Goal: Task Accomplishment & Management: Manage account settings

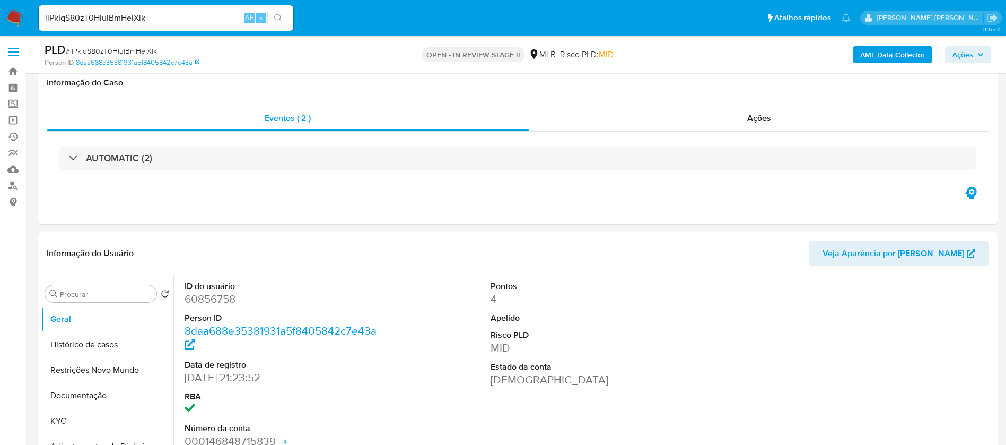
select select "10"
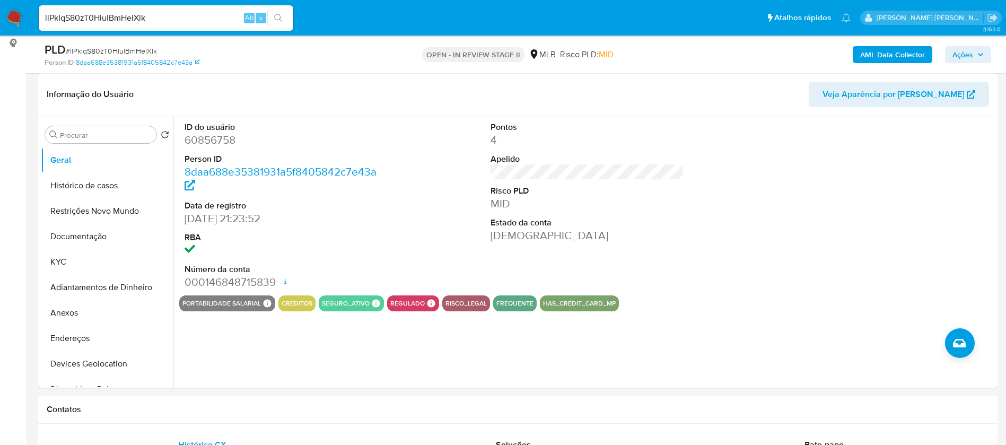
scroll to position [159, 0]
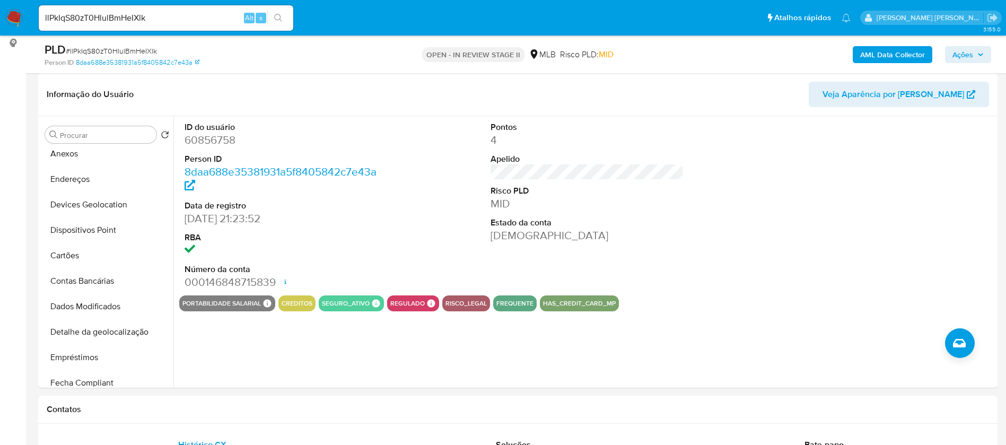
click at [94, 255] on button "Cartões" at bounding box center [107, 255] width 133 height 25
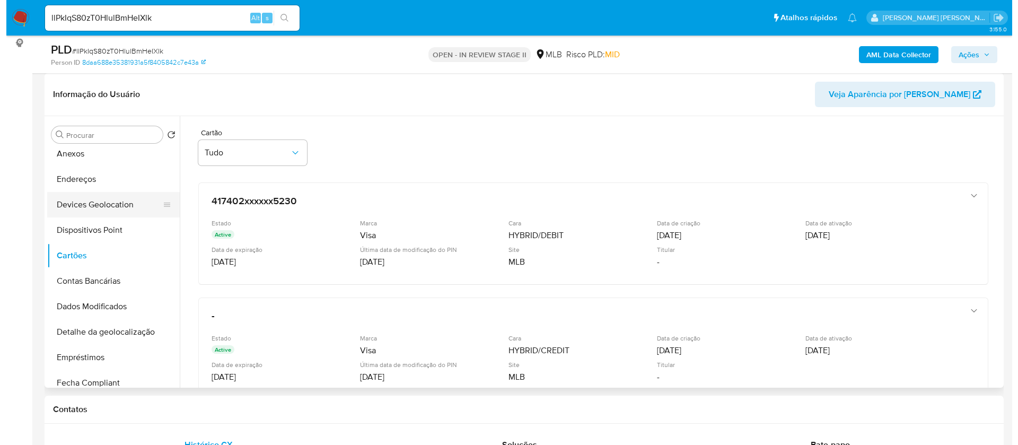
scroll to position [0, 0]
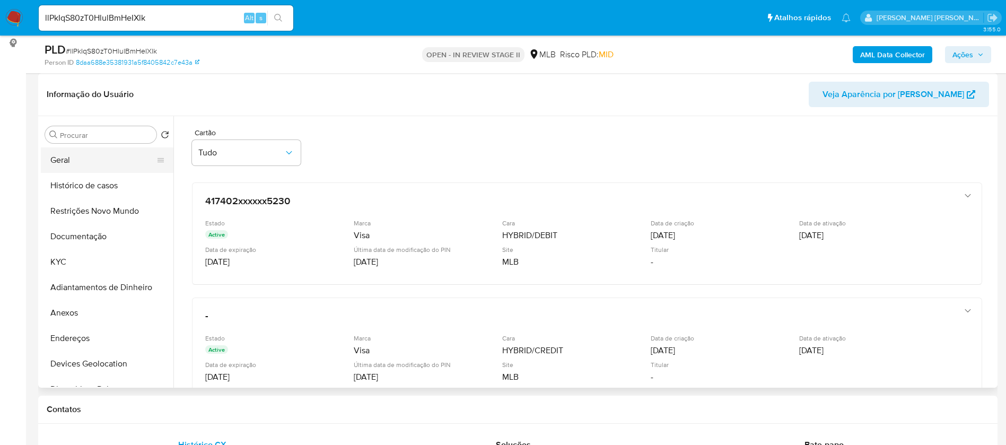
click at [100, 162] on button "Geral" at bounding box center [103, 159] width 124 height 25
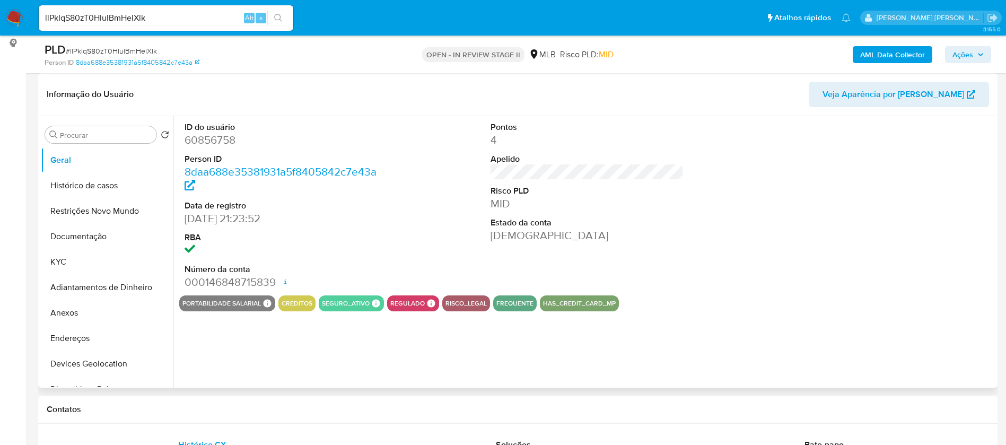
click at [226, 145] on dd "60856758" at bounding box center [282, 140] width 194 height 15
click at [226, 144] on dd "60856758" at bounding box center [282, 140] width 194 height 15
copy dd "60856758"
click at [93, 314] on button "Anexos" at bounding box center [103, 312] width 124 height 25
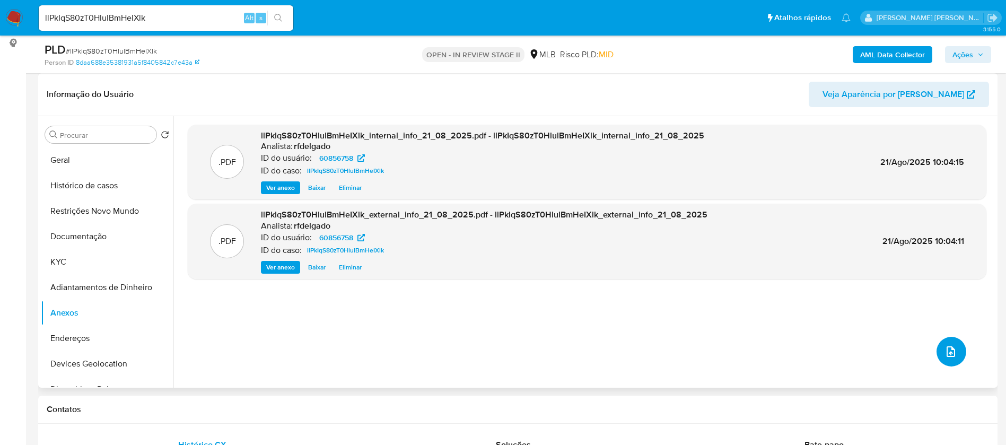
click at [944, 349] on icon "upload-file" at bounding box center [950, 351] width 13 height 13
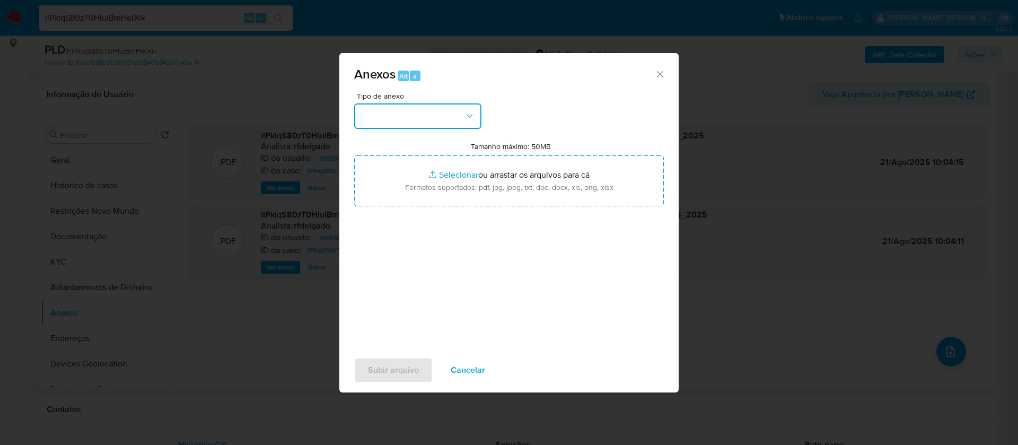
click at [439, 114] on button "button" at bounding box center [417, 115] width 127 height 25
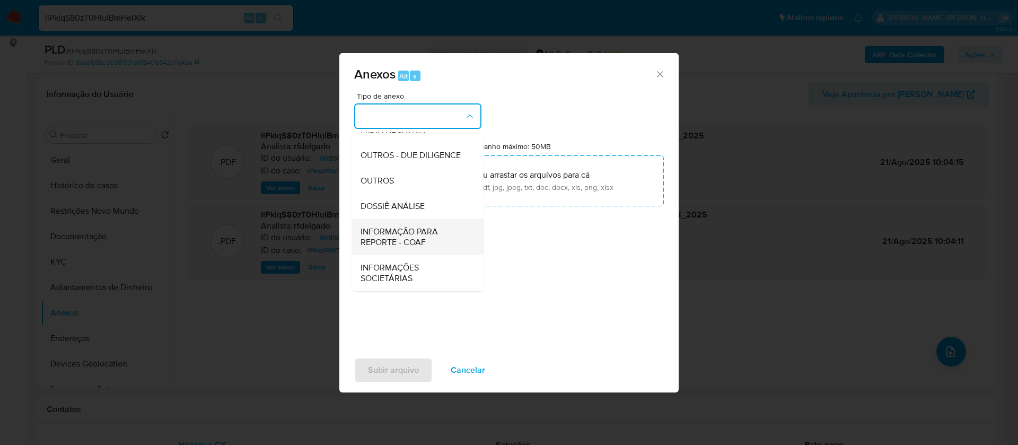
scroll to position [159, 0]
click at [422, 208] on span "DOSSIÊ ANÁLISE" at bounding box center [393, 206] width 64 height 11
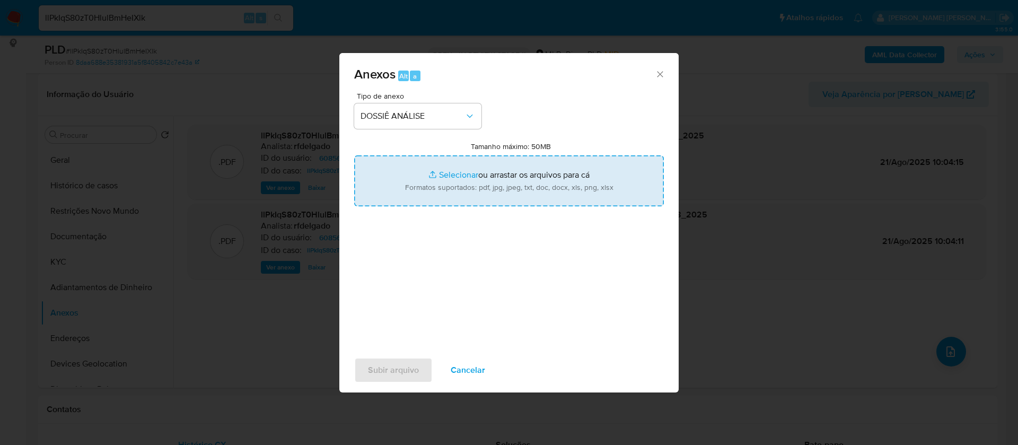
type input "C:\fakepath\Mulan 60856758_2025_08_19_18_34_25.xlsx"
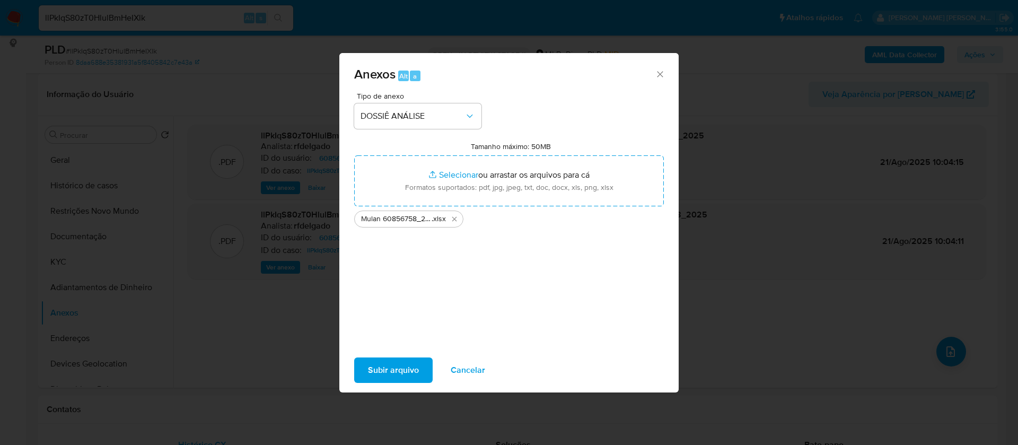
click at [379, 369] on span "Subir arquivo" at bounding box center [393, 369] width 51 height 23
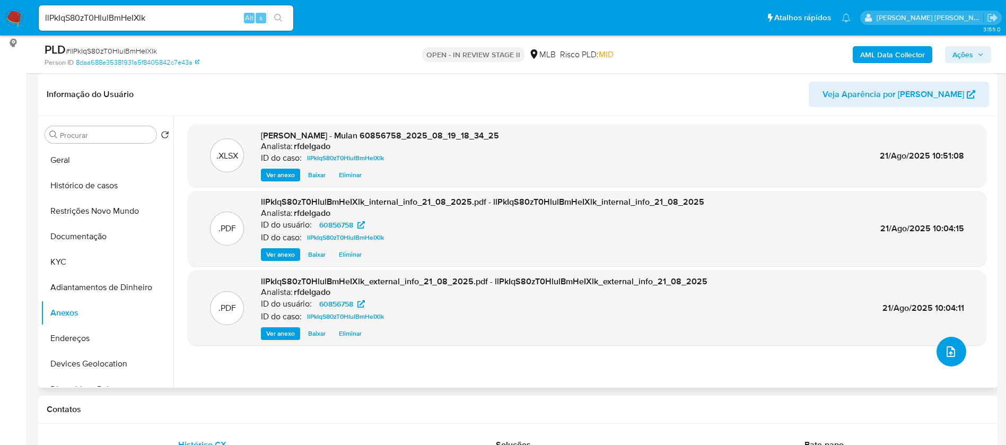
click at [944, 346] on span "upload-file" at bounding box center [950, 351] width 13 height 13
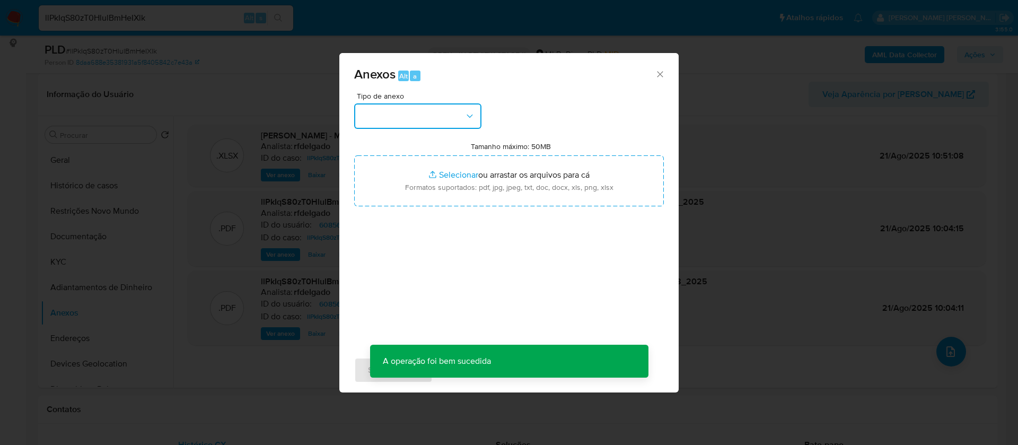
click at [456, 118] on button "button" at bounding box center [417, 115] width 127 height 25
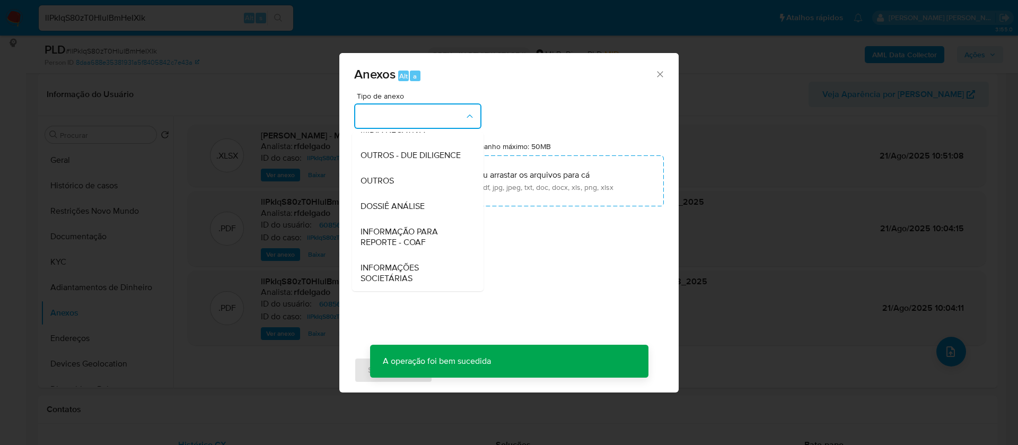
click at [433, 204] on div "DOSSIÊ ANÁLISE" at bounding box center [415, 206] width 108 height 25
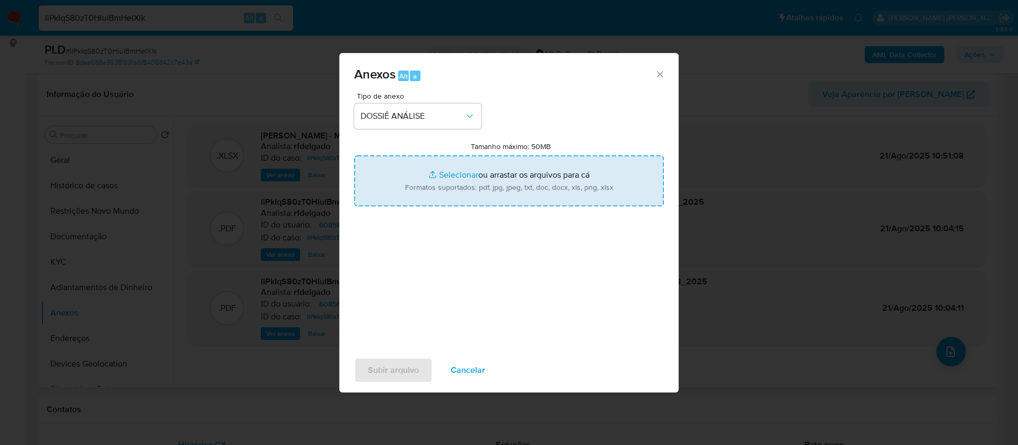
type input "C:\fakepath\SAR - - CPF 00530404141 - ROGÉRIO LEMES SOARES.pdf"
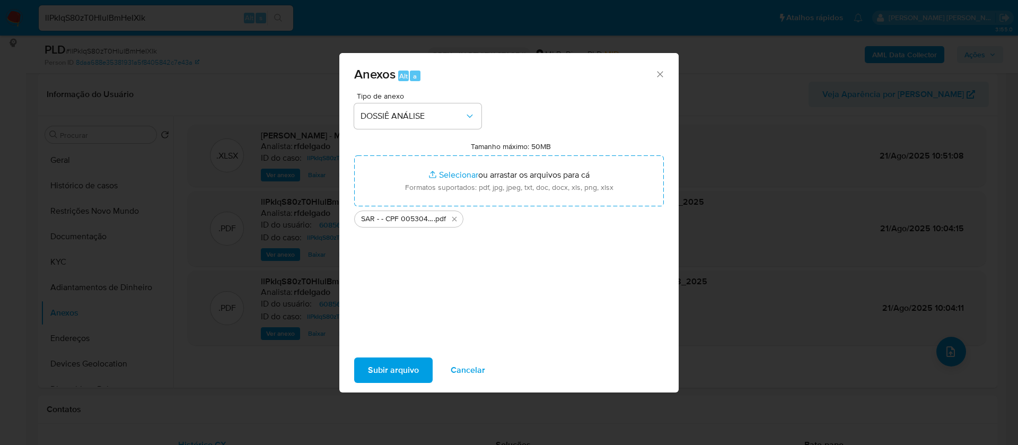
click at [402, 360] on span "Subir arquivo" at bounding box center [393, 369] width 51 height 23
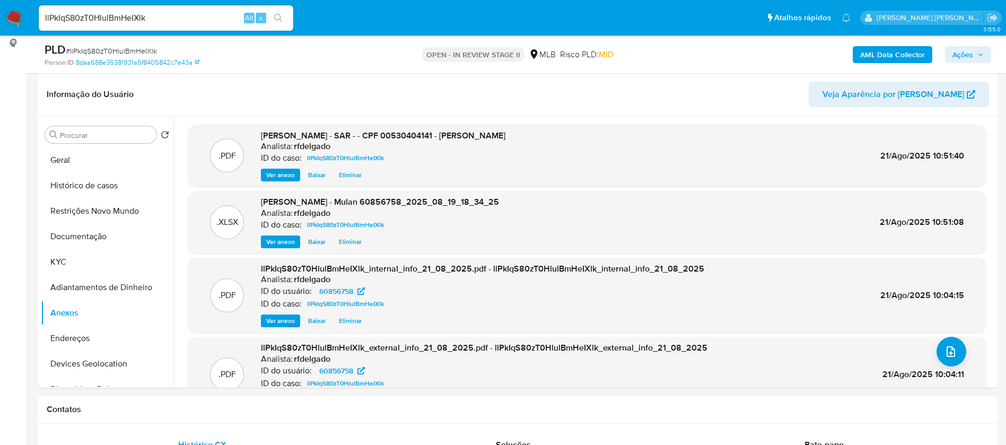
click at [974, 52] on span "Ações" at bounding box center [967, 54] width 31 height 15
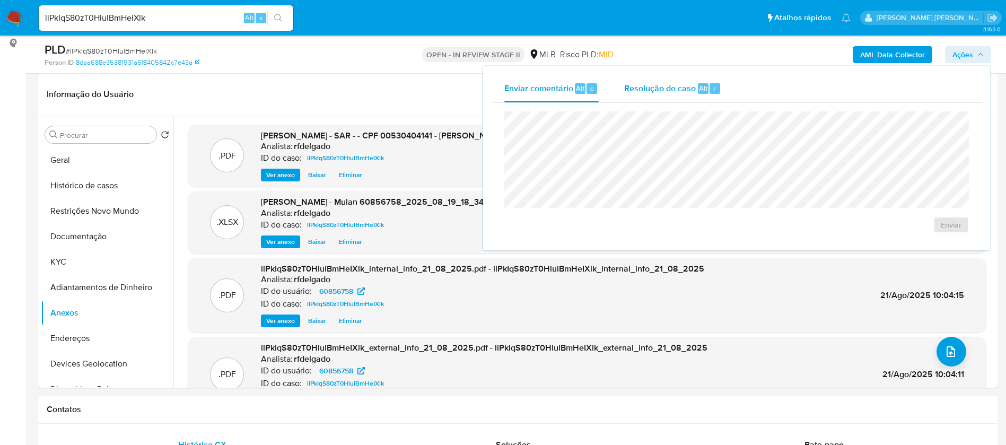
click at [641, 88] on span "Resolução do caso" at bounding box center [660, 88] width 72 height 12
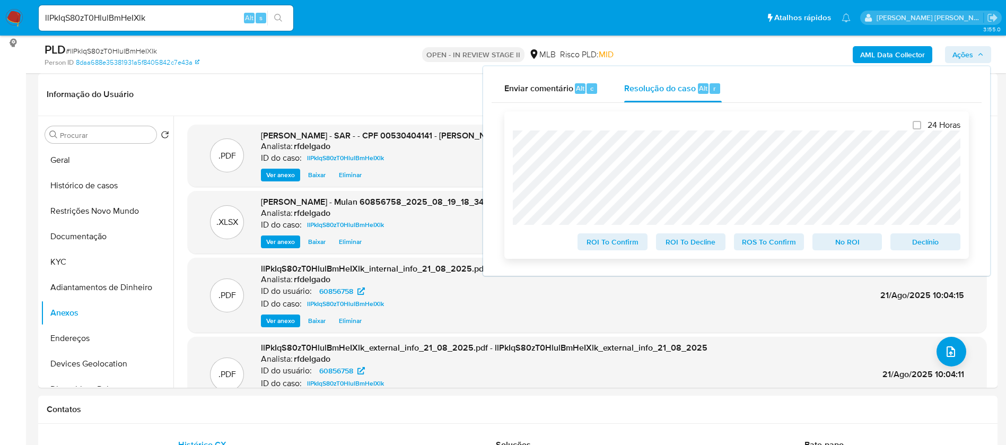
click at [940, 244] on span "Declínio" at bounding box center [925, 241] width 55 height 15
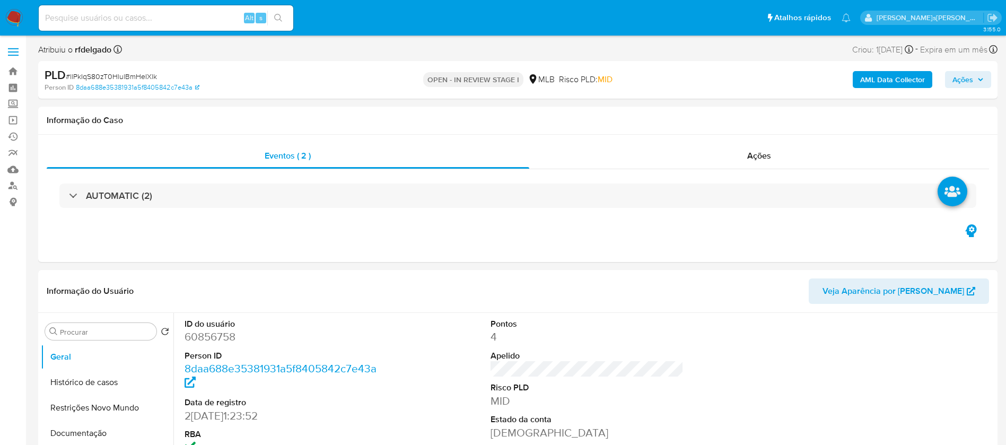
select select "10"
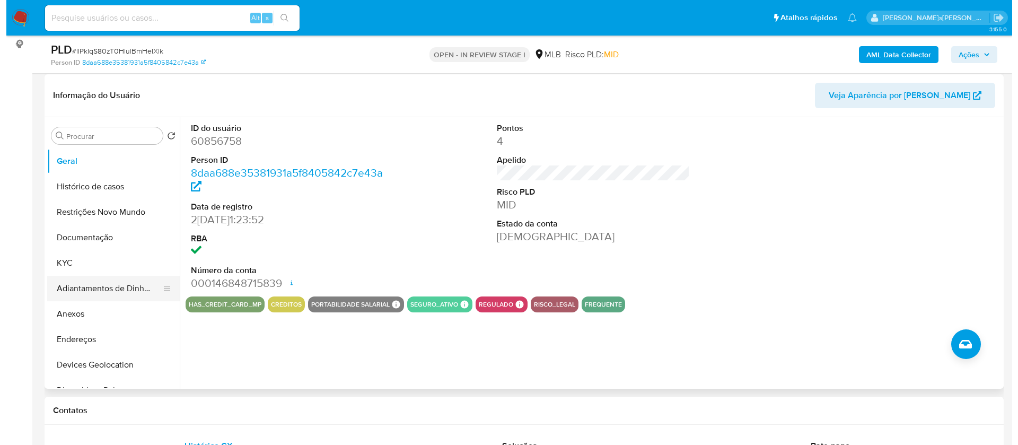
scroll to position [159, 0]
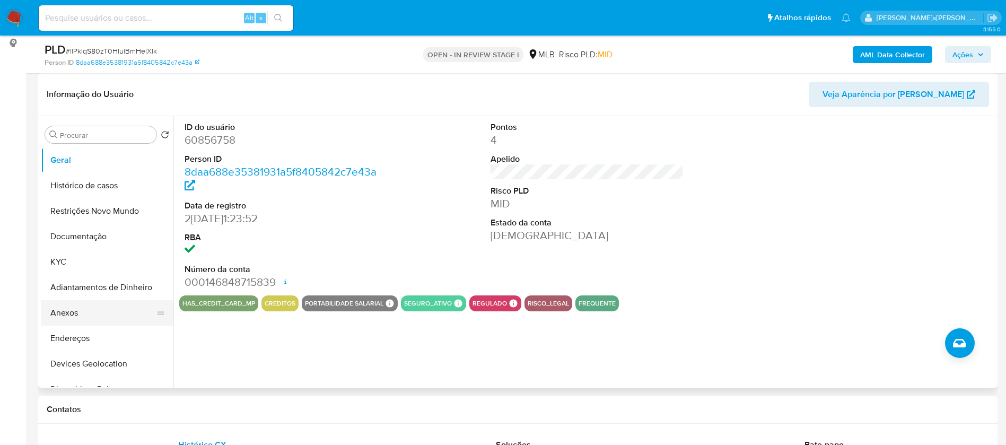
click at [76, 313] on button "Anexos" at bounding box center [103, 312] width 124 height 25
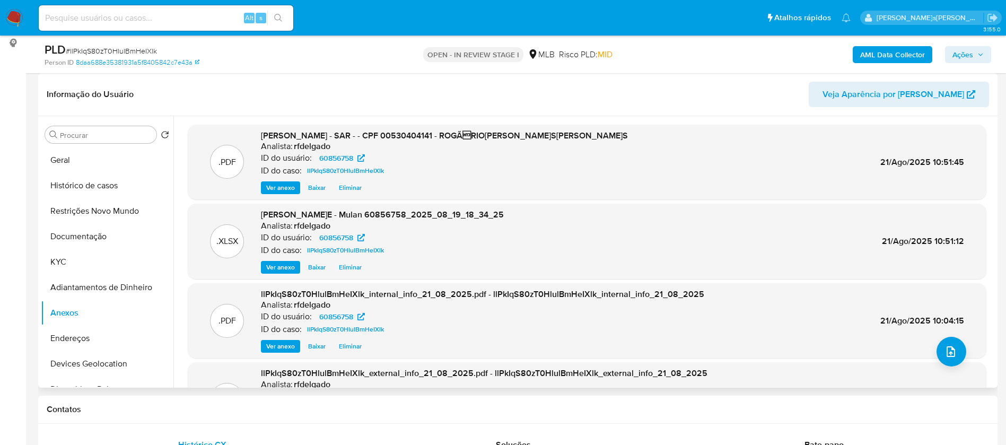
click at [348, 183] on span "Eliminar" at bounding box center [350, 187] width 23 height 11
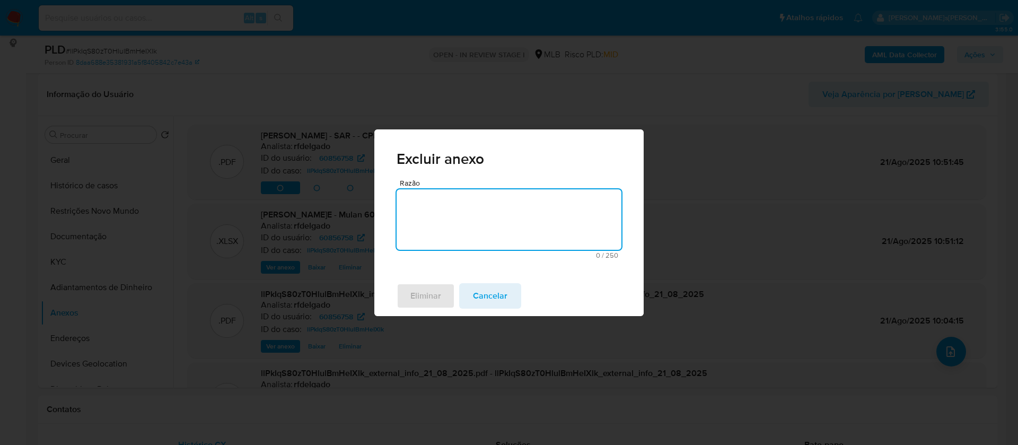
click at [541, 206] on textarea "Razão" at bounding box center [509, 219] width 225 height 60
type textarea "."
click at [396, 287] on div "Eliminar Cancelar" at bounding box center [508, 296] width 269 height 40
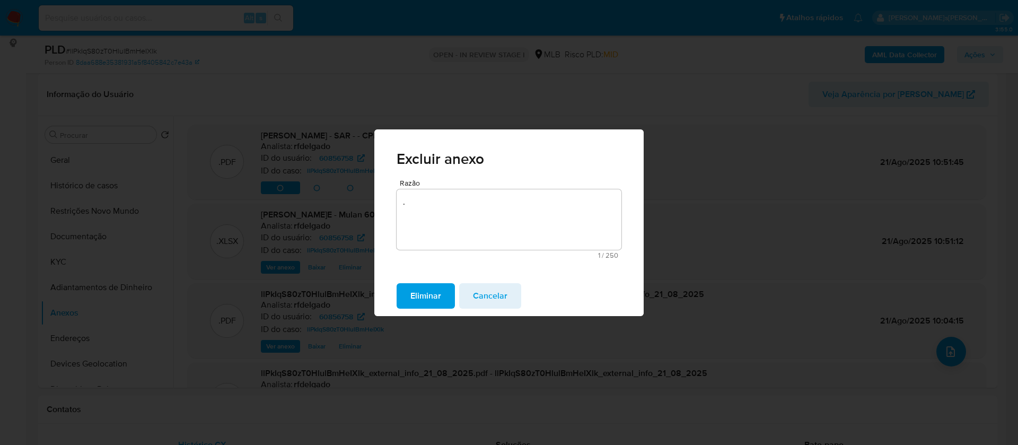
click at [426, 290] on span "Eliminar" at bounding box center [425, 295] width 31 height 23
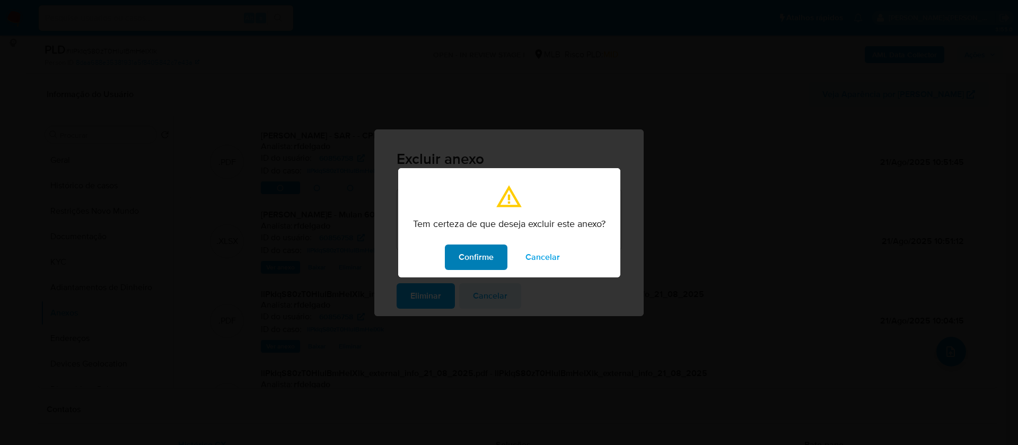
click at [478, 250] on span "Confirme" at bounding box center [476, 257] width 35 height 23
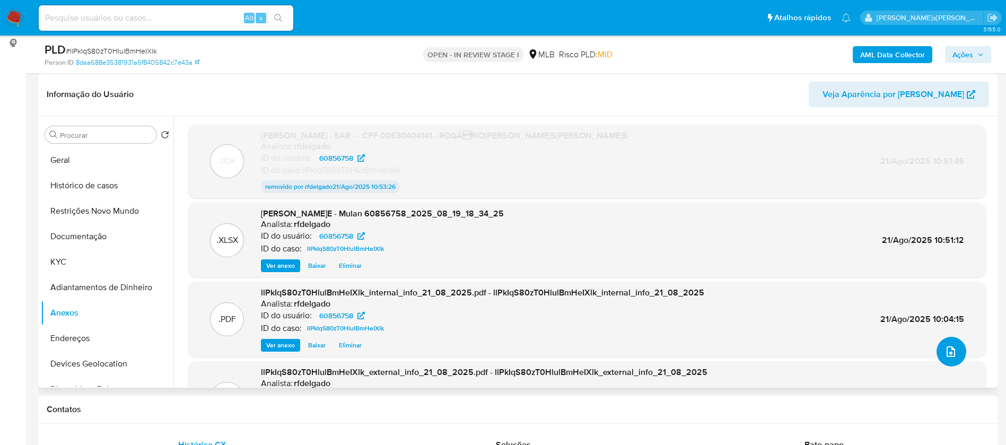
click at [945, 348] on icon "upload-file" at bounding box center [950, 351] width 13 height 13
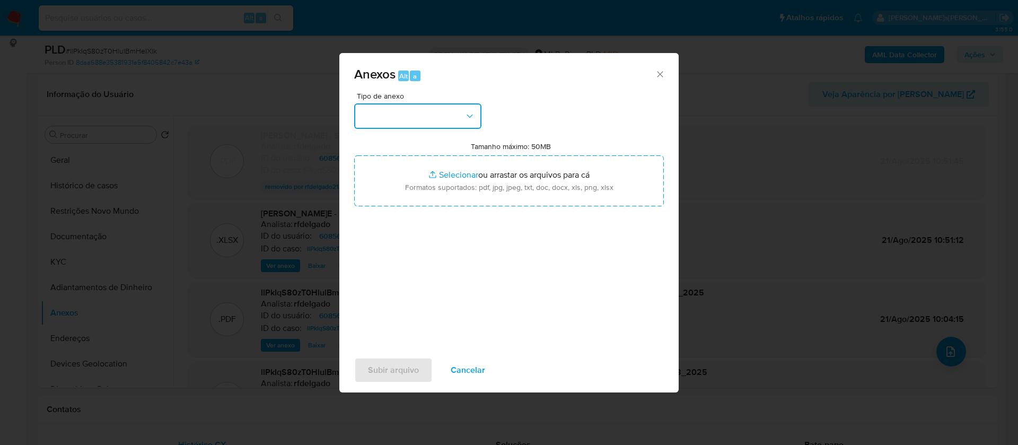
click at [450, 107] on button "button" at bounding box center [417, 115] width 127 height 25
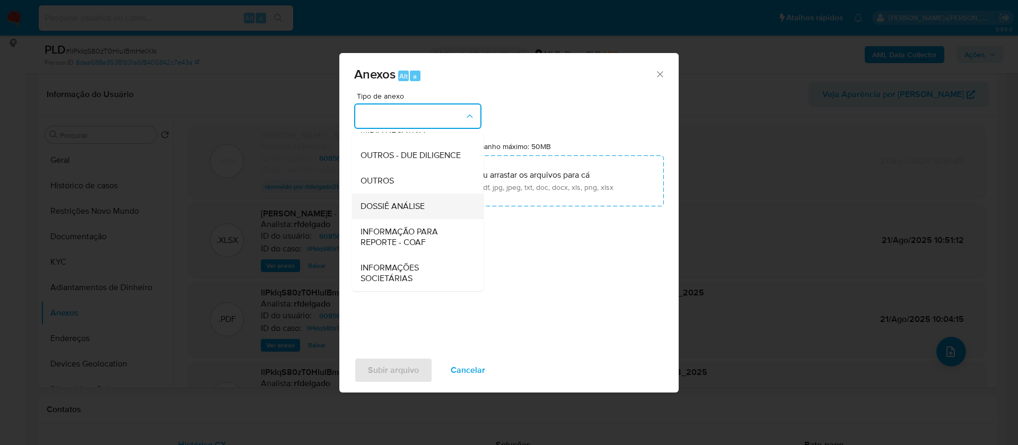
click at [431, 209] on div "DOSSIÊ ANÁLISE" at bounding box center [415, 206] width 108 height 25
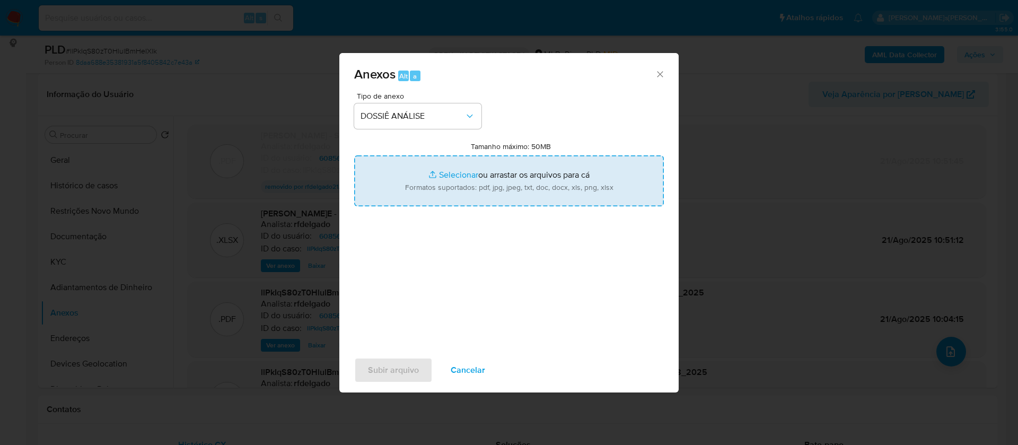
type input "C:\fakepath\SAR - - CPF 00530404141 - ROGÉRIO LEMES SOARES (1).pdf"
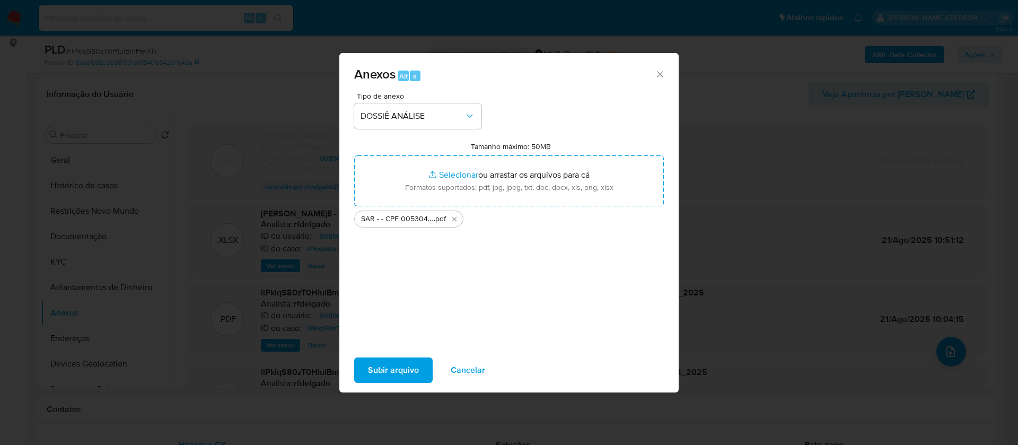
click at [411, 369] on span "Subir arquivo" at bounding box center [393, 369] width 51 height 23
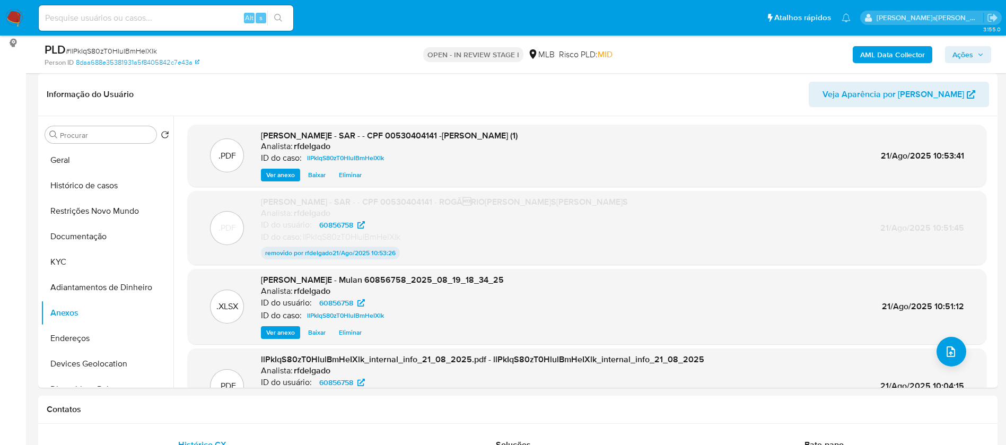
click at [987, 52] on button "Ações" at bounding box center [968, 54] width 46 height 17
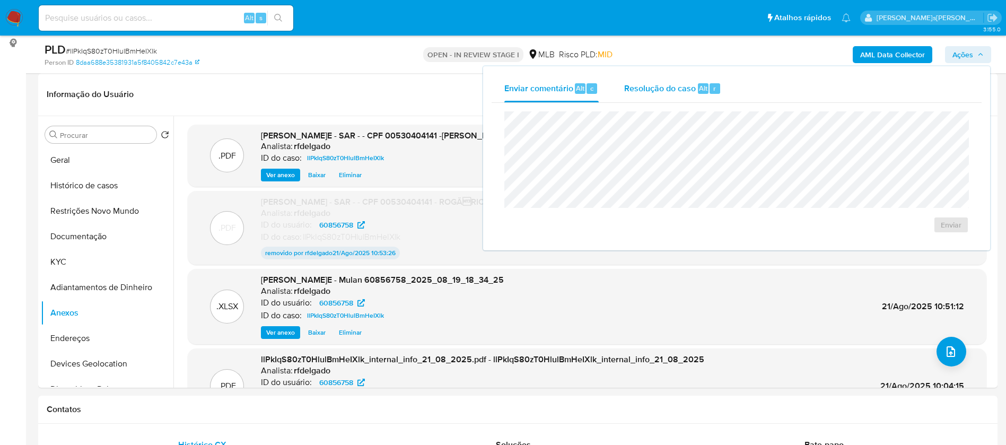
click at [666, 95] on div "Resolução do caso Alt r" at bounding box center [672, 89] width 97 height 28
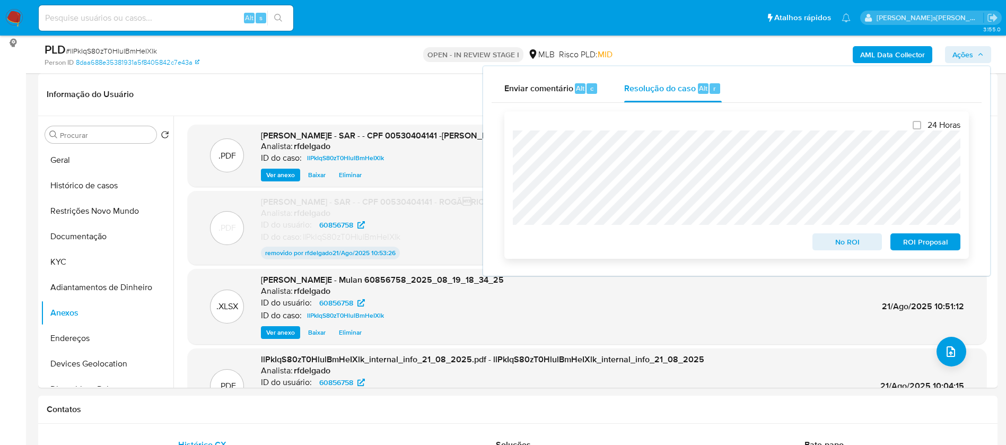
click at [897, 242] on button "ROI Proposal" at bounding box center [925, 241] width 70 height 17
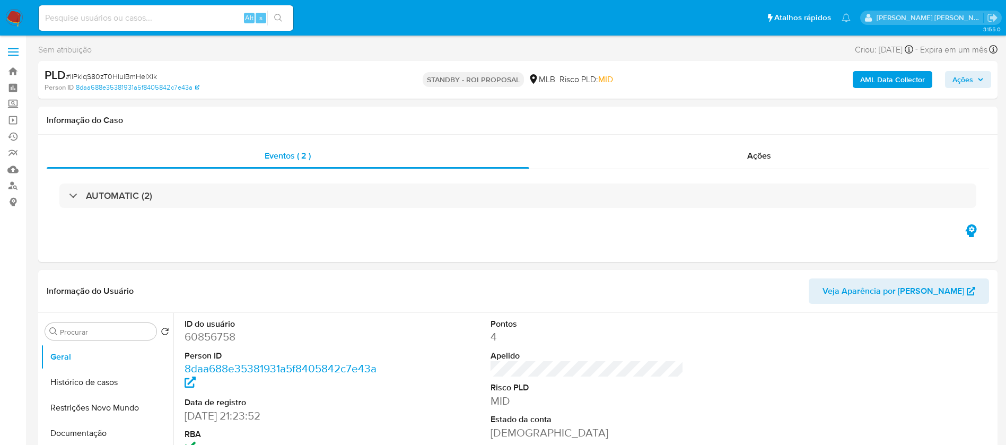
select select "10"
click at [188, 17] on input at bounding box center [166, 18] width 255 height 14
paste input "wlHGlH7QFPEVi7UjvA8Ocqow"
type input "wlHGlH7QFPEVi7UjvA8Ocqow"
click at [283, 17] on icon "search-icon" at bounding box center [278, 18] width 8 height 8
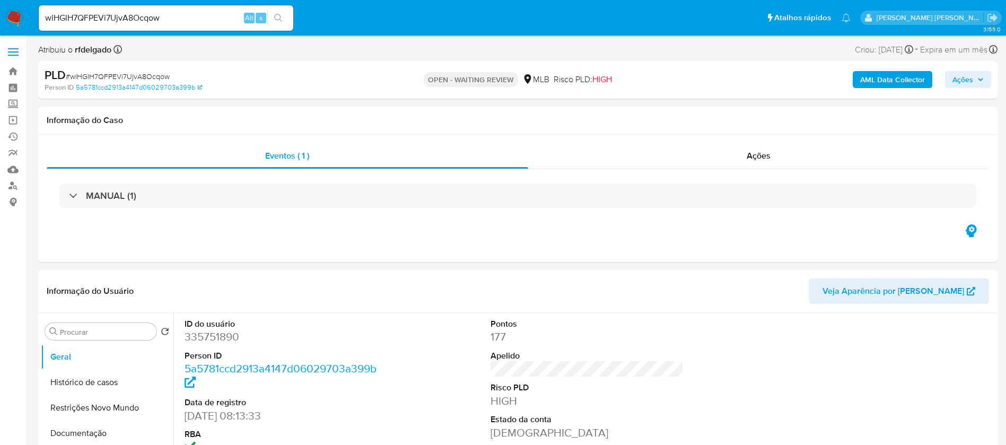
select select "10"
click at [12, 14] on img at bounding box center [14, 18] width 18 height 18
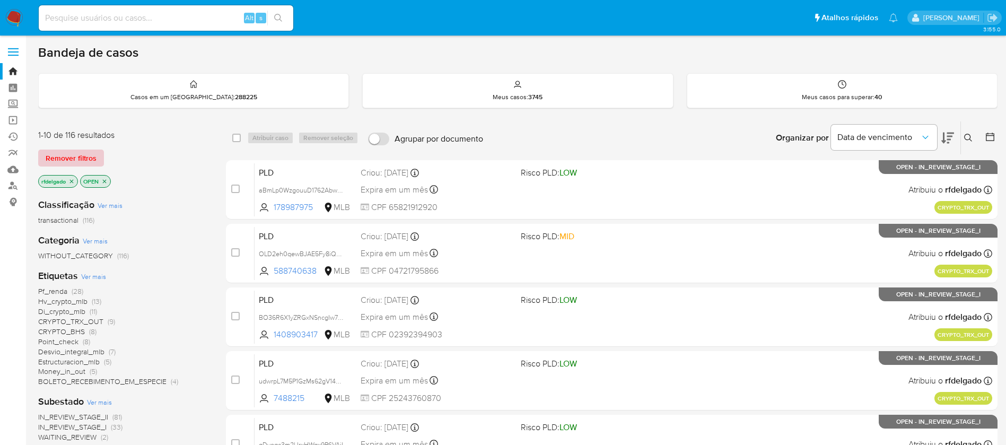
click at [71, 151] on span "Remover filtros" at bounding box center [71, 158] width 51 height 15
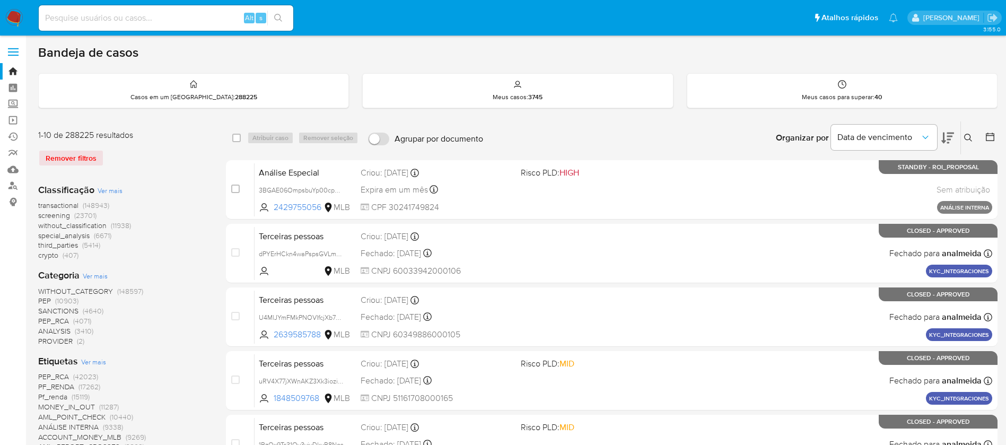
click at [969, 140] on icon at bounding box center [968, 138] width 8 height 8
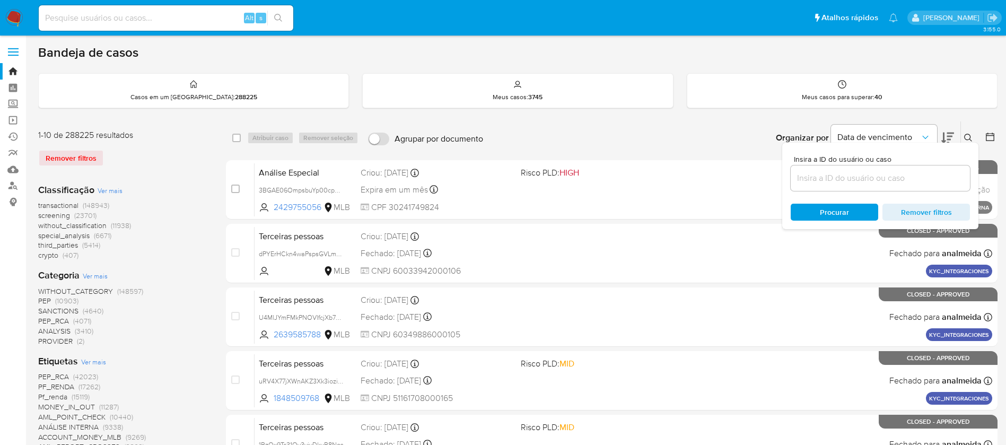
click at [871, 171] on input at bounding box center [880, 178] width 179 height 14
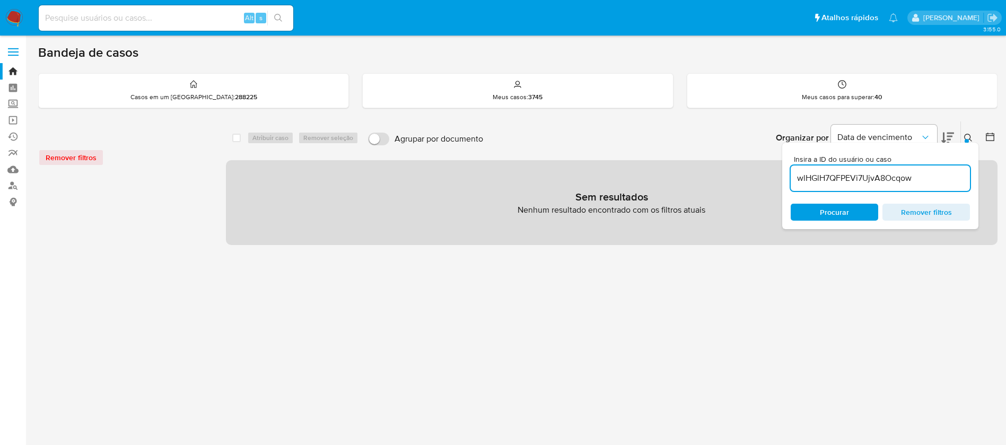
click at [62, 156] on div "Remover filtros" at bounding box center [123, 157] width 170 height 17
click at [930, 181] on input "wlHGlH7QFPEVi7UjvA8Ocqow" at bounding box center [880, 178] width 179 height 14
type input "wlHGlH7QFPEVi7UjvA8Ocqow"
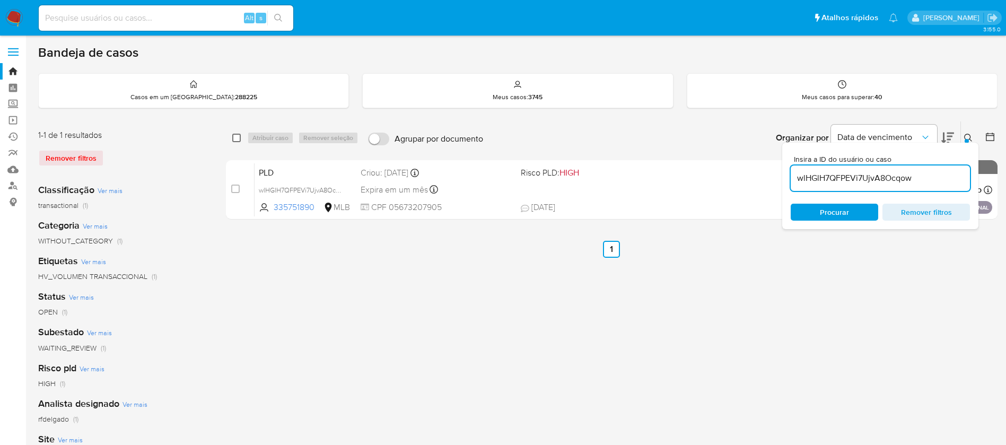
click at [236, 141] on input "checkbox" at bounding box center [236, 138] width 8 height 8
checkbox input "true"
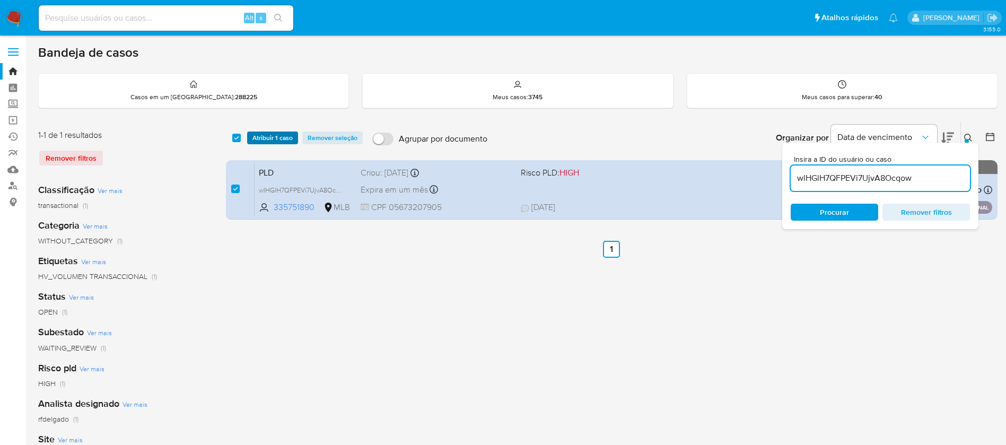
click at [274, 142] on span "Atribuir 1 caso" at bounding box center [272, 138] width 40 height 11
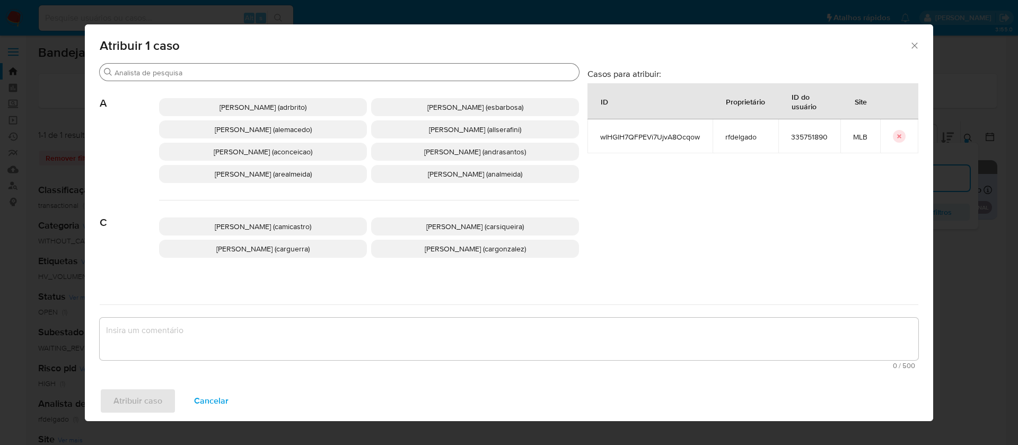
click at [376, 75] on input "Procurar" at bounding box center [345, 73] width 460 height 10
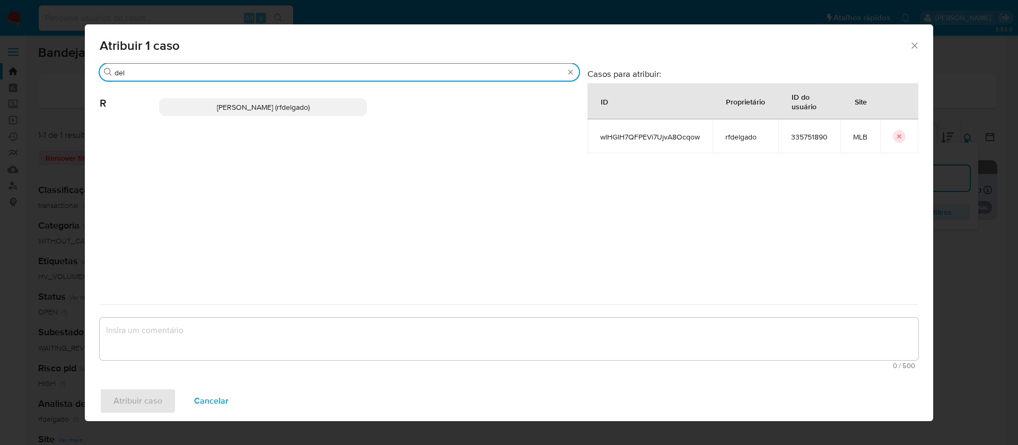
type input "del"
click at [277, 107] on span "Renata De Freitas Delgado (rfdelgado)" at bounding box center [263, 107] width 93 height 11
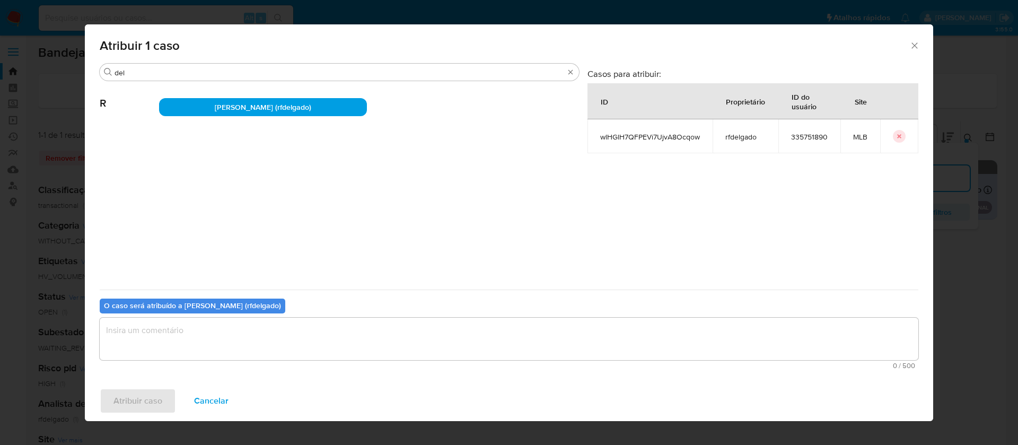
click at [393, 356] on textarea "assign-modal" at bounding box center [509, 339] width 819 height 42
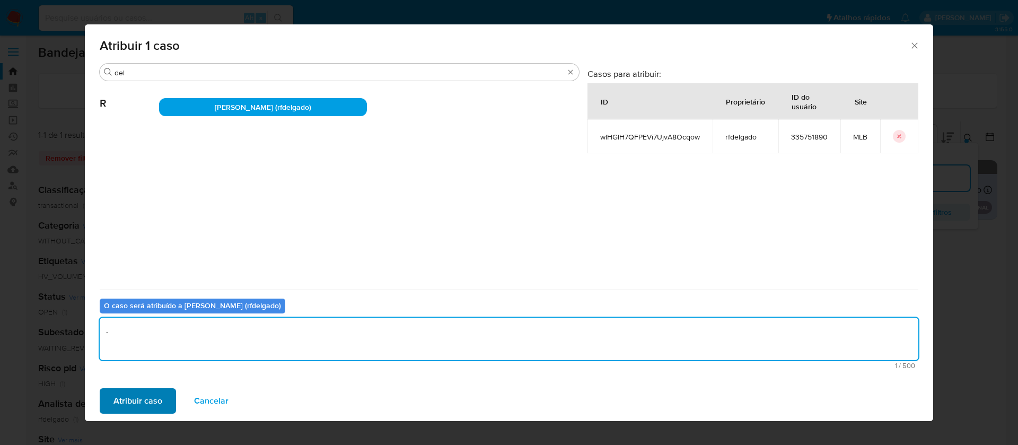
type textarea "."
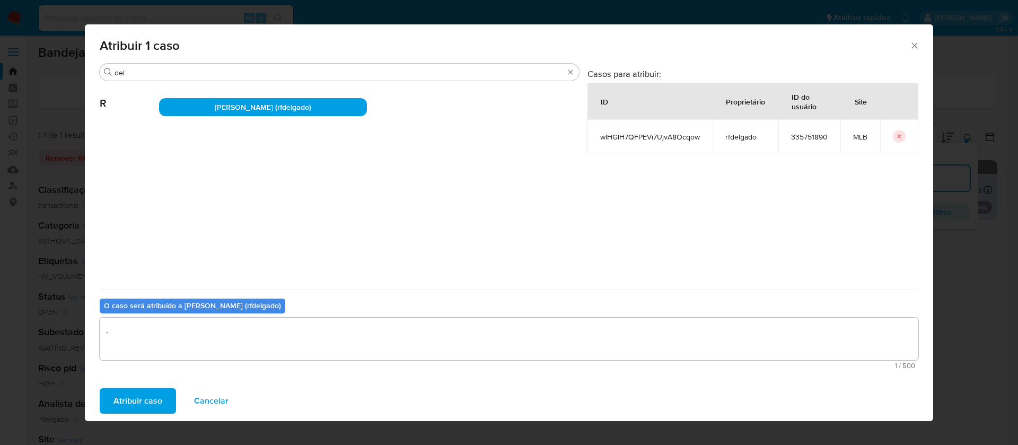
click at [159, 397] on span "Atribuir caso" at bounding box center [137, 400] width 49 height 23
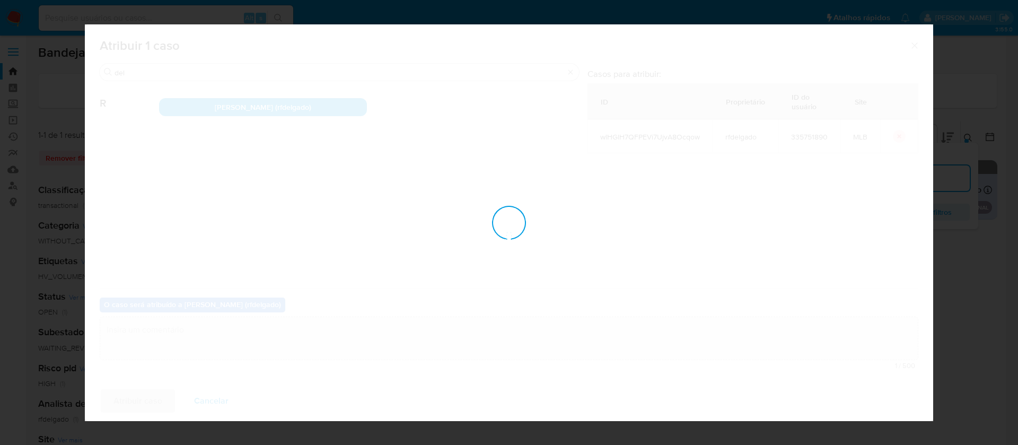
checkbox input "false"
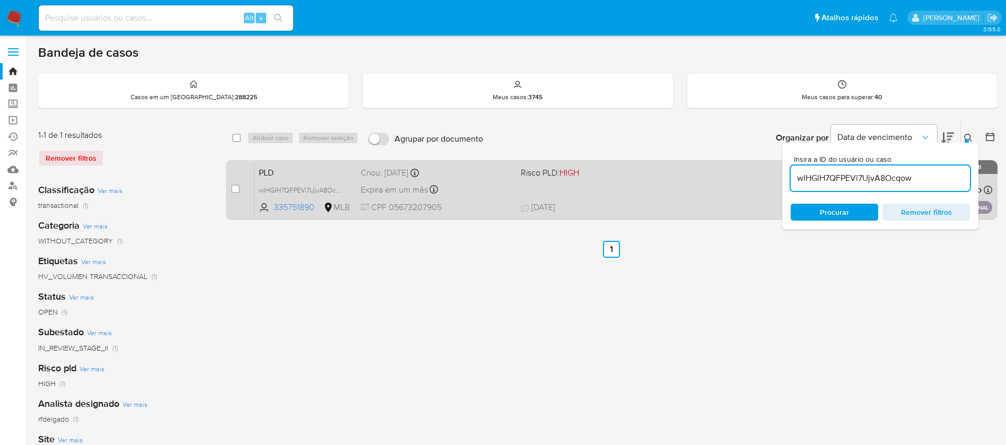
click at [523, 184] on div "PLD wlHGlH7QFPEVi7UjvA8Ocqow 335751890 MLB Risco PLD: HIGH Criou: 14/08/2025 Cr…" at bounding box center [624, 190] width 738 height 54
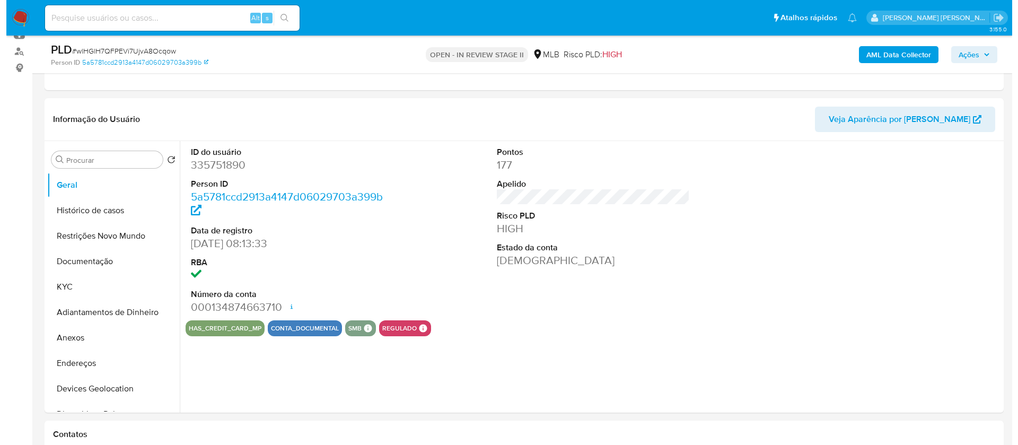
scroll to position [159, 0]
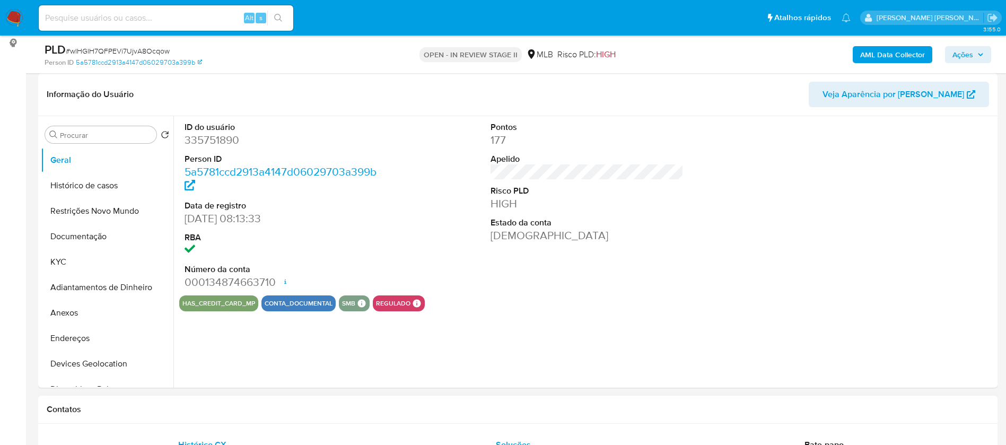
select select "10"
click at [108, 260] on button "KYC" at bounding box center [103, 261] width 124 height 25
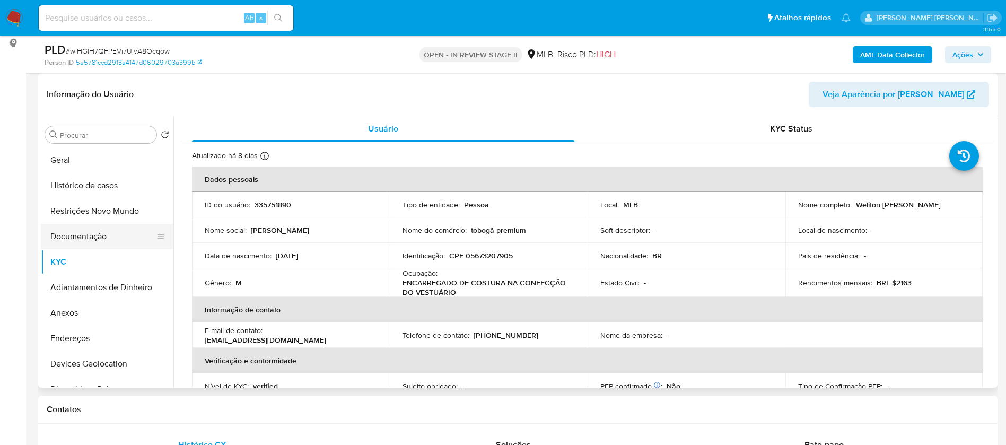
click at [118, 238] on button "Documentação" at bounding box center [103, 236] width 124 height 25
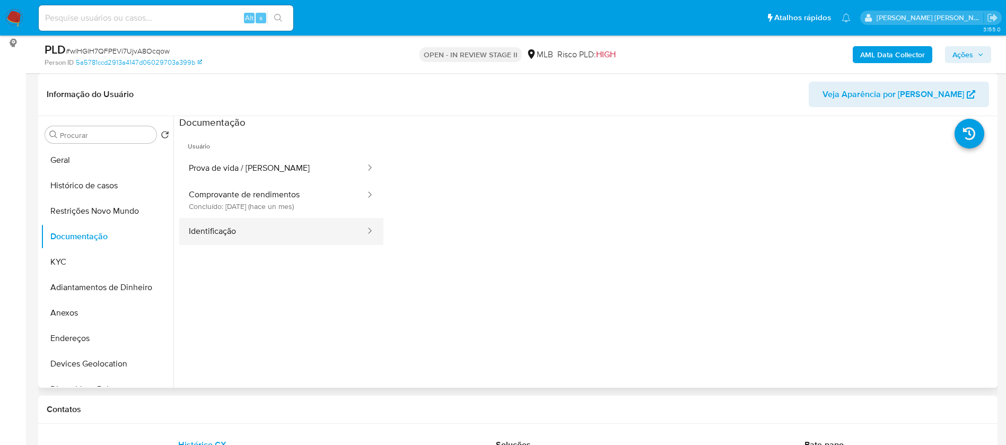
click at [236, 223] on button "Identificação" at bounding box center [272, 231] width 187 height 27
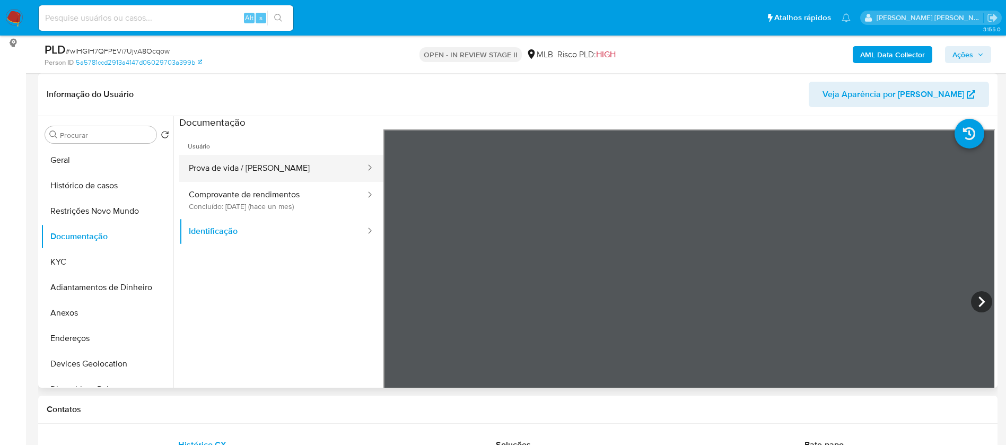
click at [272, 171] on button "Prova de vida / [PERSON_NAME]" at bounding box center [272, 168] width 187 height 27
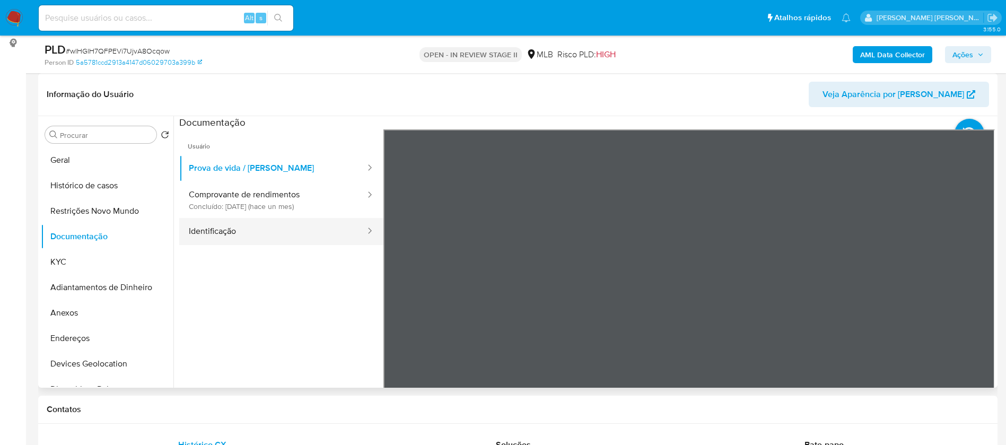
click at [300, 230] on button "Identificação" at bounding box center [272, 231] width 187 height 27
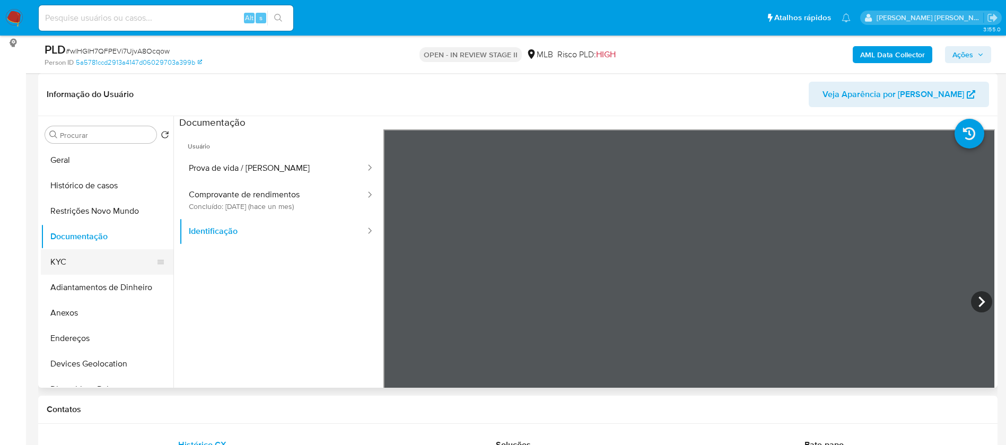
click at [104, 259] on button "KYC" at bounding box center [103, 261] width 124 height 25
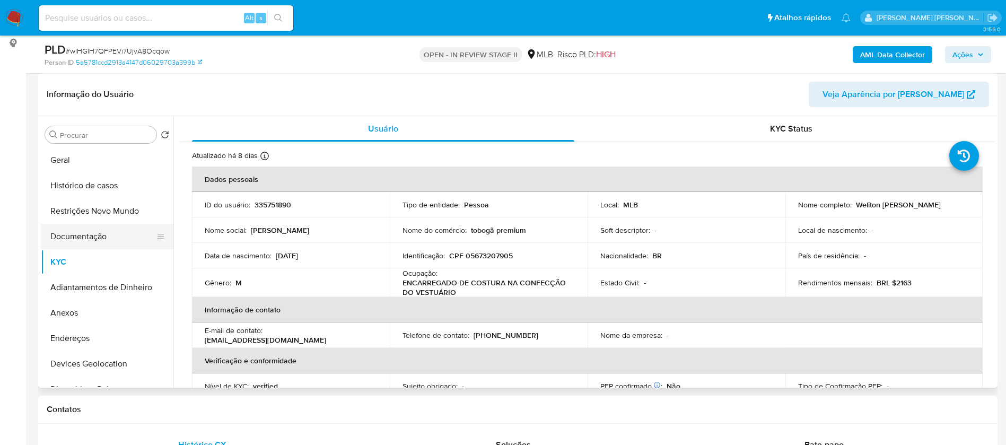
click at [130, 231] on button "Documentação" at bounding box center [103, 236] width 124 height 25
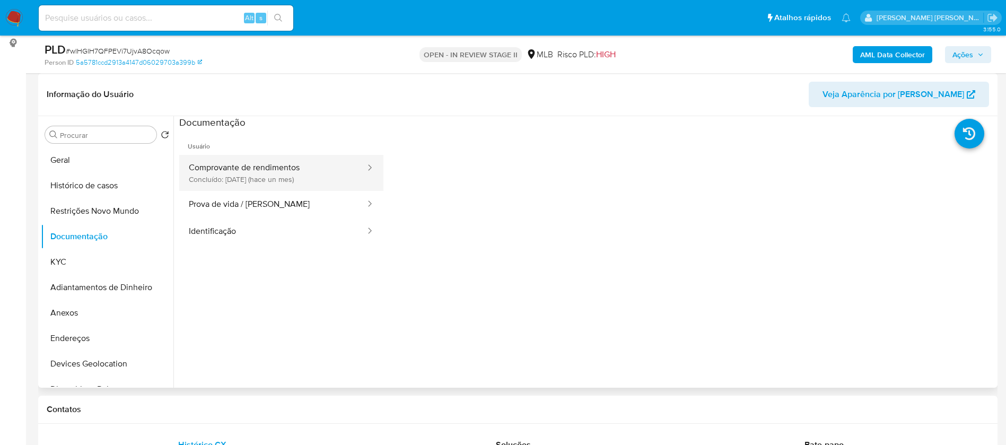
click at [290, 175] on button "Comprovante de rendimentos Concluído: 08/07/2025 (hace un mes)" at bounding box center [272, 173] width 187 height 36
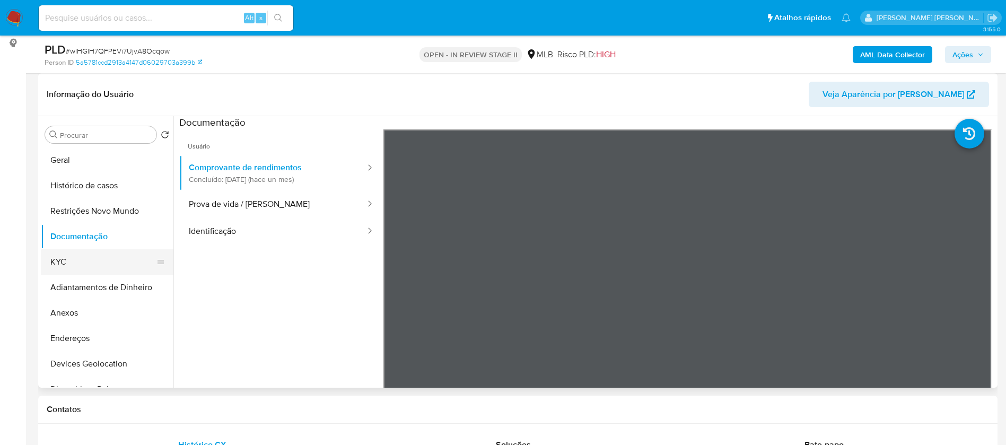
click at [111, 265] on button "KYC" at bounding box center [103, 261] width 124 height 25
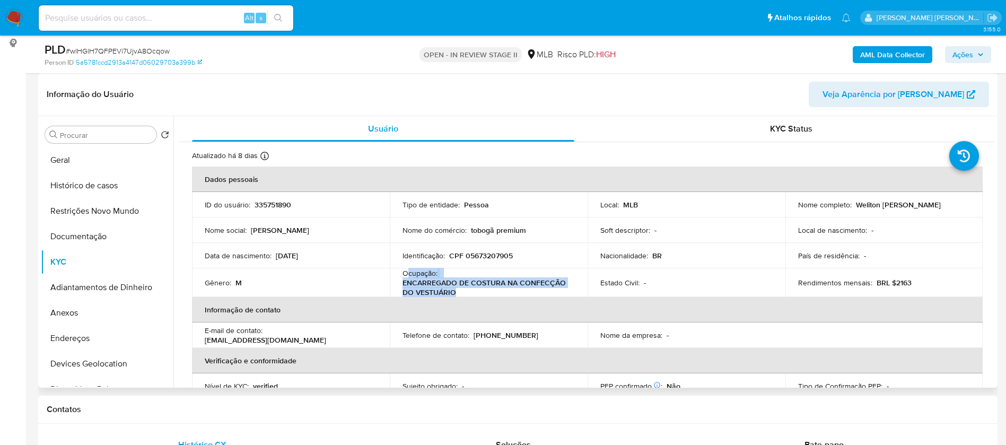
drag, startPoint x: 460, startPoint y: 291, endPoint x: 406, endPoint y: 275, distance: 56.9
click at [405, 276] on div "Ocupação : ENCARREGADO DE COSTURA NA CONFECÇÃO DO VESTUÁRIO" at bounding box center [488, 282] width 172 height 29
drag, startPoint x: 401, startPoint y: 273, endPoint x: 460, endPoint y: 288, distance: 61.0
click at [460, 288] on div "Ocupação : ENCARREGADO DE COSTURA NA CONFECÇÃO DO VESTUÁRIO" at bounding box center [488, 282] width 172 height 29
click at [110, 235] on button "Documentação" at bounding box center [103, 236] width 124 height 25
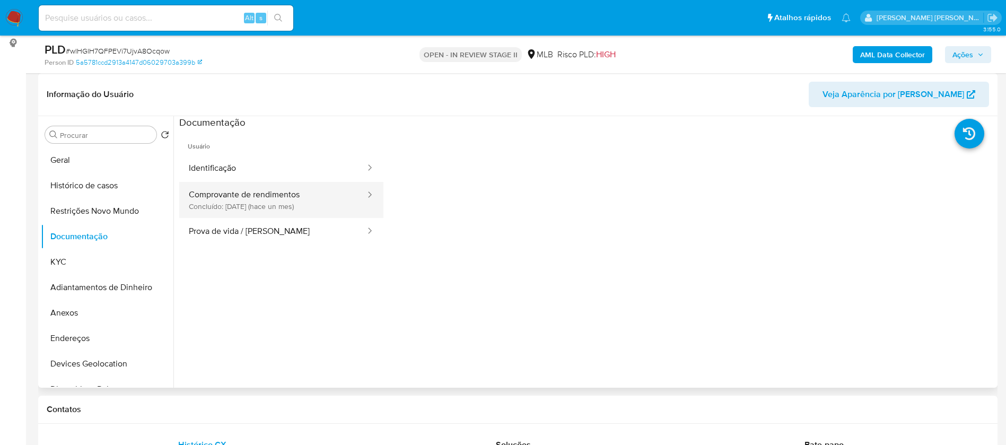
click at [312, 208] on button "Comprovante de rendimentos Concluído: 08/07/2025 (hace un mes)" at bounding box center [272, 200] width 187 height 36
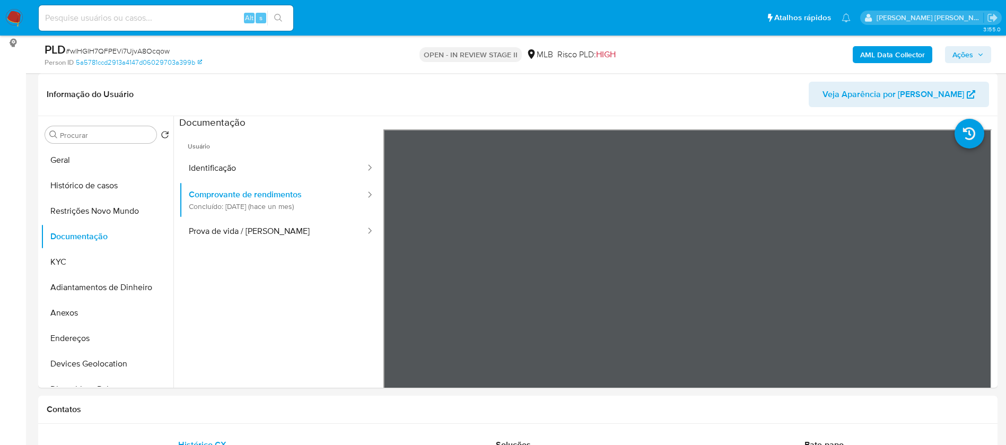
click at [899, 57] on b "AML Data Collector" at bounding box center [892, 54] width 65 height 17
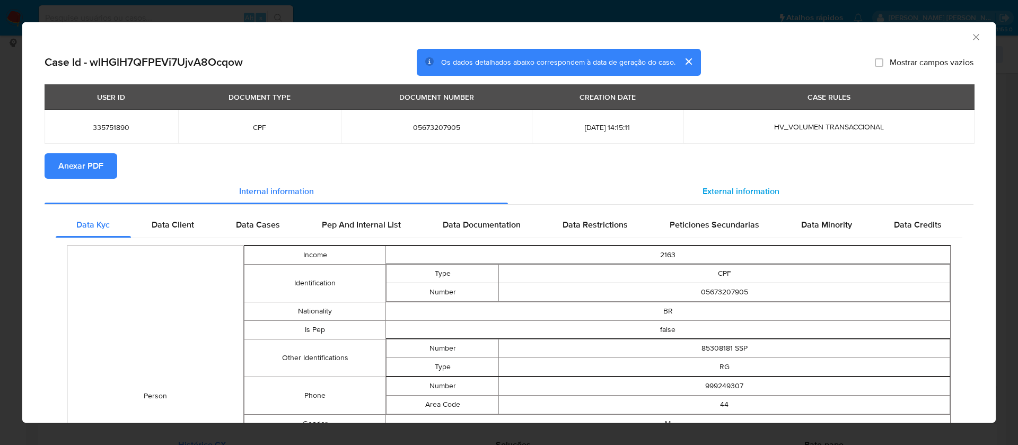
click at [731, 189] on span "External information" at bounding box center [741, 191] width 77 height 12
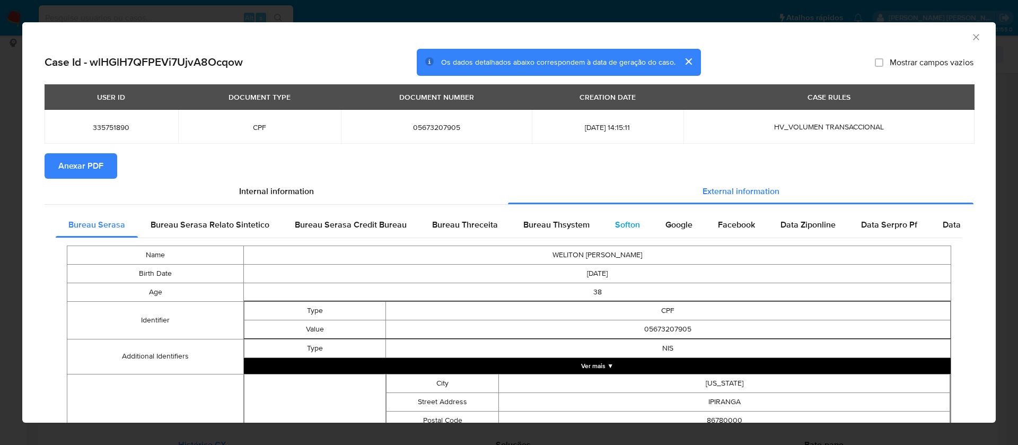
click at [626, 211] on div "Bureau Serasa Bureau Serasa Relato Sintetico Bureau Serasa Credit Bureau Bureau…" at bounding box center [509, 426] width 929 height 442
click at [626, 225] on span "Softon" at bounding box center [627, 224] width 25 height 12
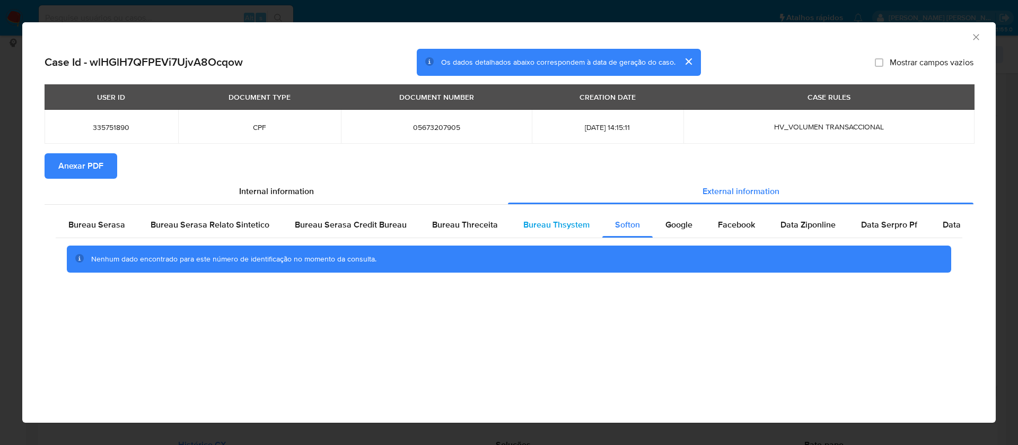
click at [547, 219] on span "Bureau Thsystem" at bounding box center [556, 224] width 66 height 12
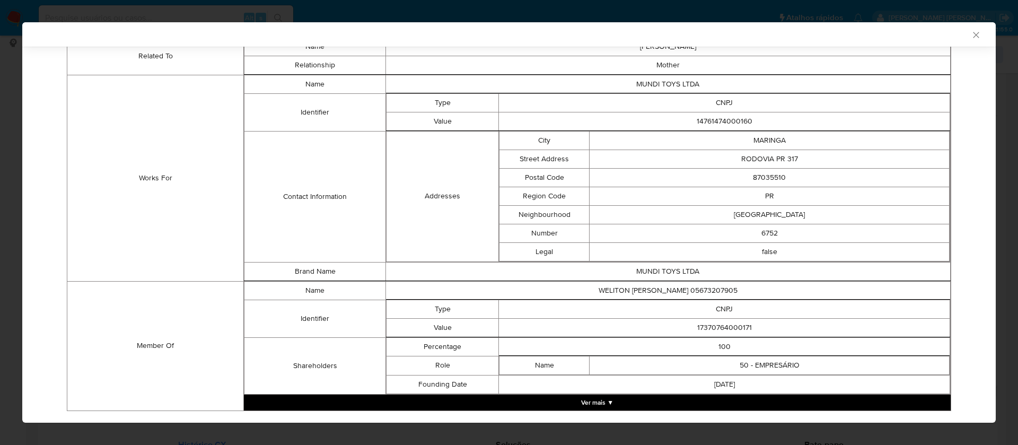
scroll to position [659, 0]
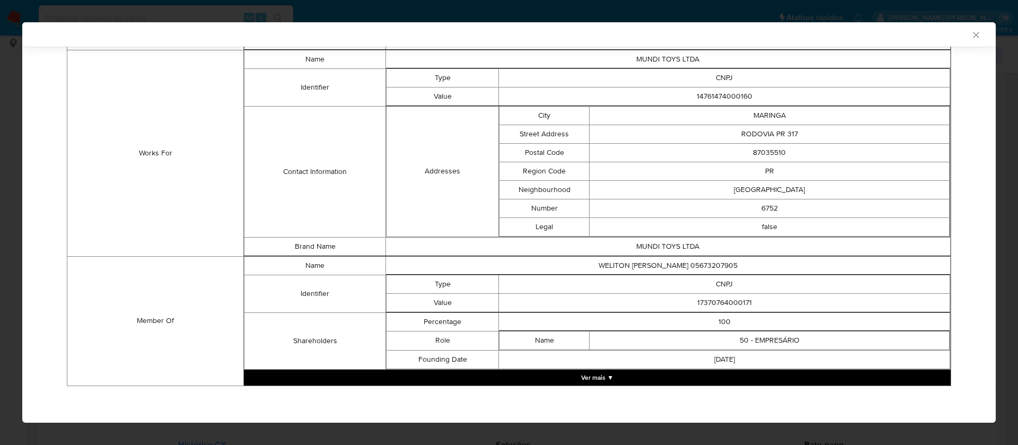
click at [716, 302] on td "17370764000171" at bounding box center [724, 302] width 451 height 19
copy td "17370764000171"
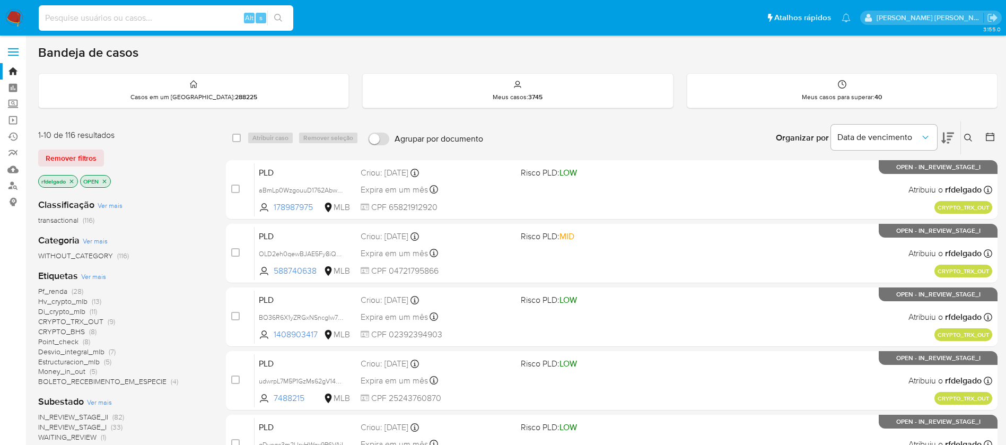
click at [120, 20] on input at bounding box center [166, 18] width 255 height 14
paste input "t3Z9PRMwdPWH7kLEznlAlZXP"
type input "t3Z9PRMwdPWH7kLEznlAlZXP"
click at [282, 18] on icon "search-icon" at bounding box center [278, 18] width 8 height 8
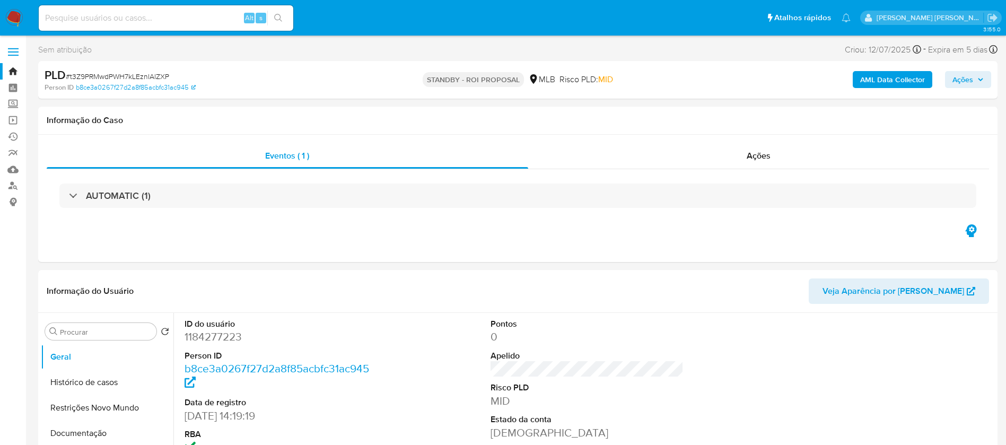
select select "10"
